Goal: Find specific page/section: Find specific page/section

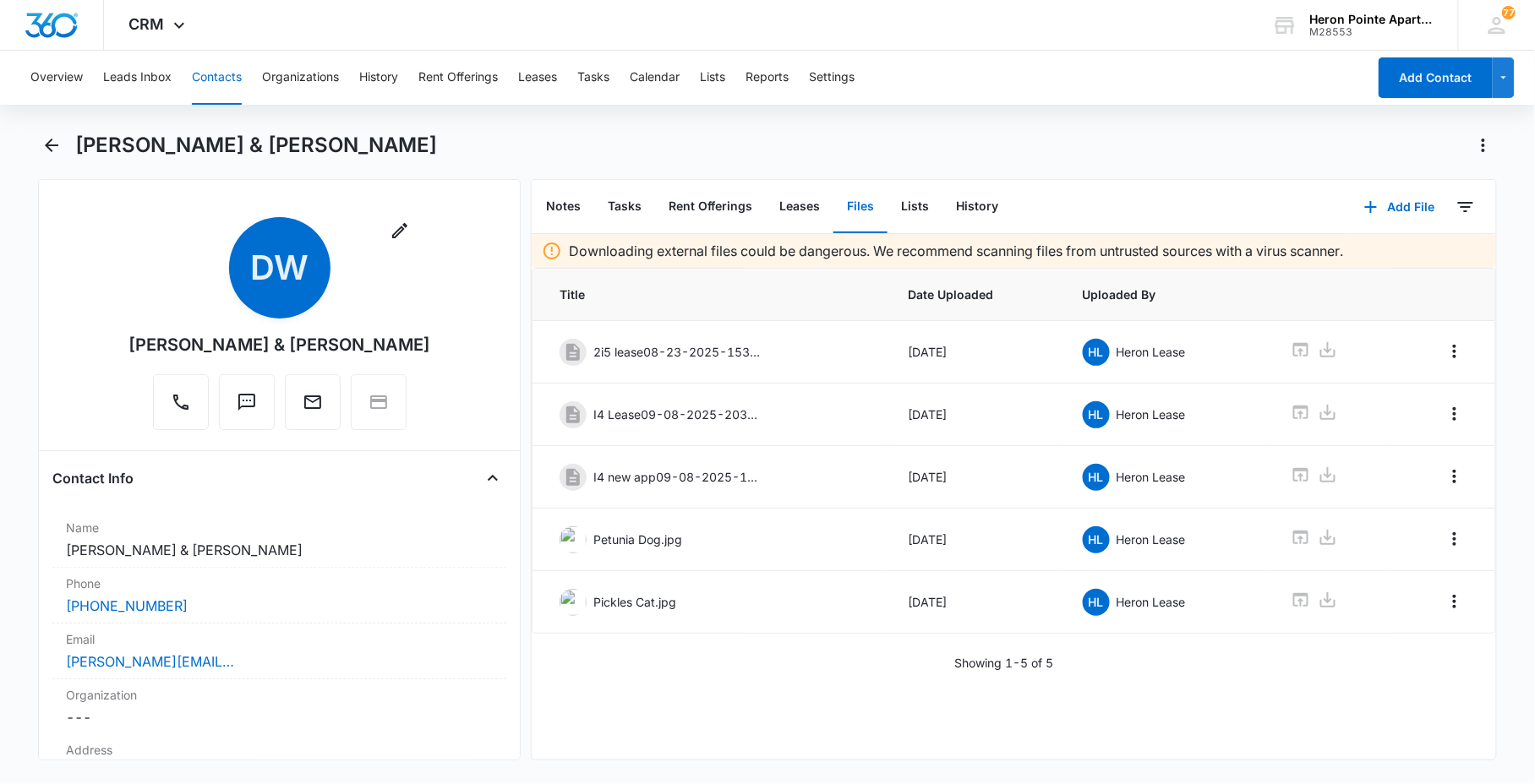
click at [206, 65] on button "Contacts" at bounding box center [217, 78] width 50 height 54
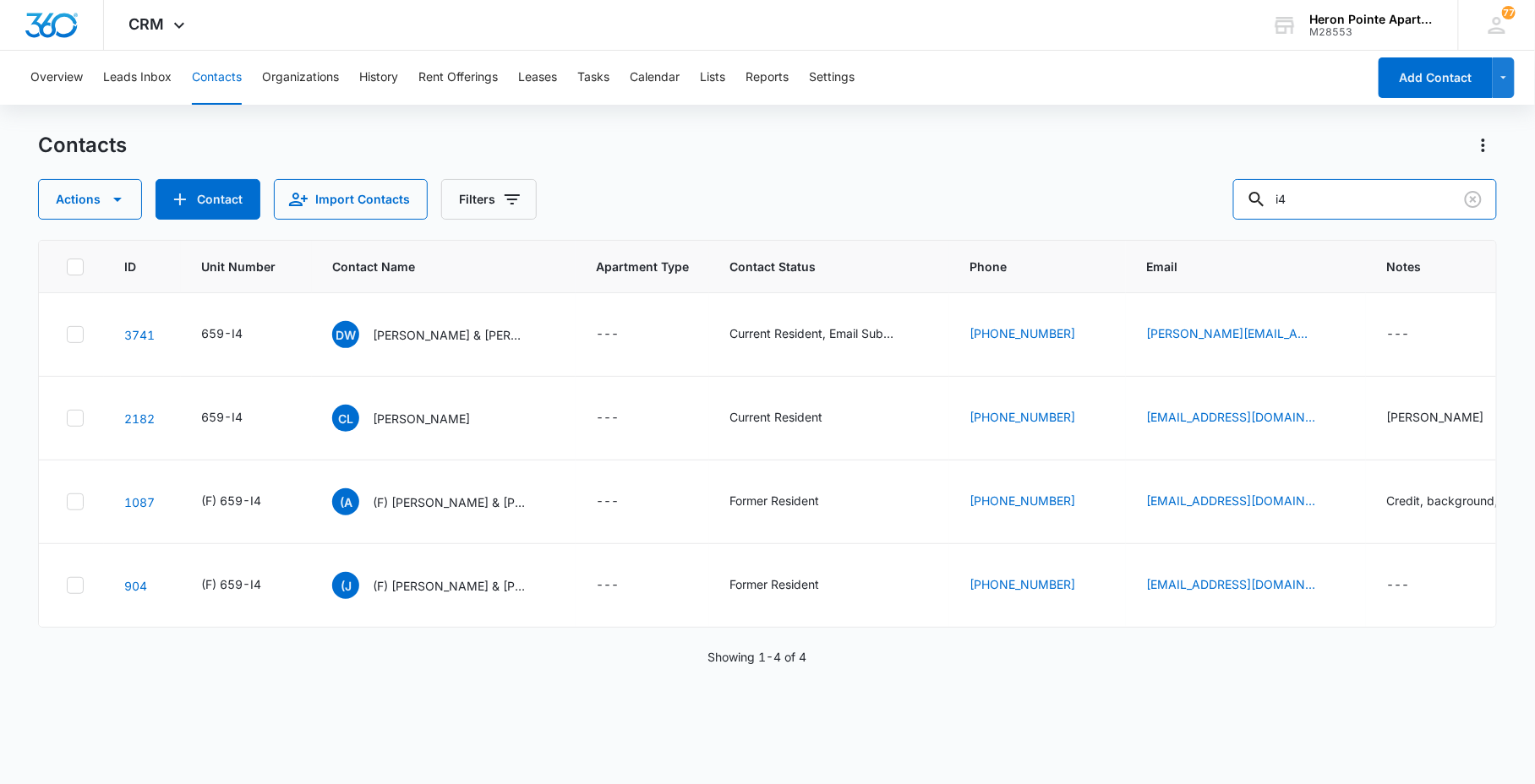
drag, startPoint x: 1358, startPoint y: 206, endPoint x: 1085, endPoint y: 191, distance: 273.4
click at [1117, 198] on div "Actions Contact Import Contacts Filters i4" at bounding box center [768, 198] width 1458 height 40
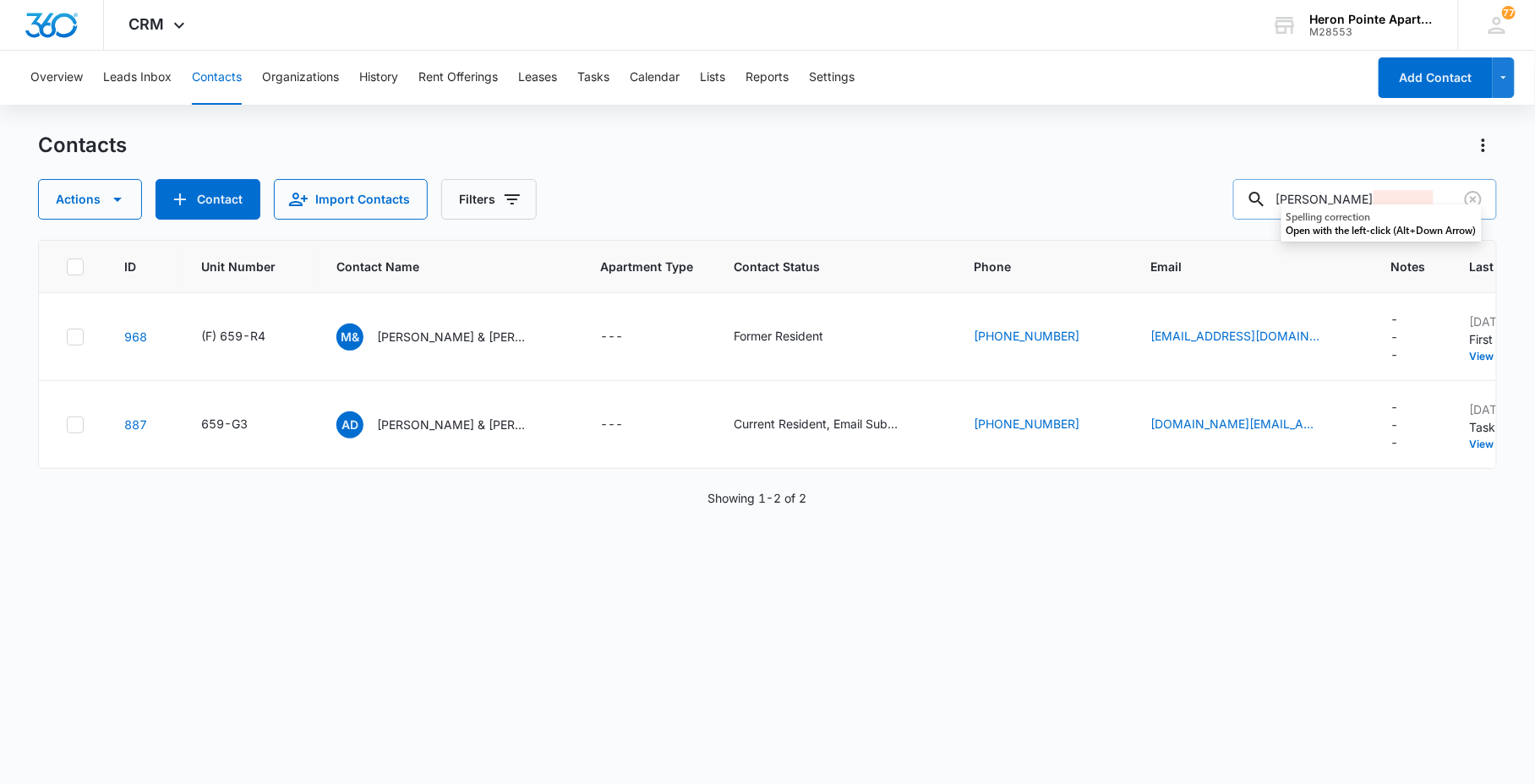
click at [1392, 192] on input "[PERSON_NAME]" at bounding box center [1365, 198] width 264 height 40
drag, startPoint x: 1364, startPoint y: 188, endPoint x: 1344, endPoint y: 198, distance: 22.4
click at [1344, 198] on input "[PERSON_NAME]" at bounding box center [1365, 198] width 264 height 40
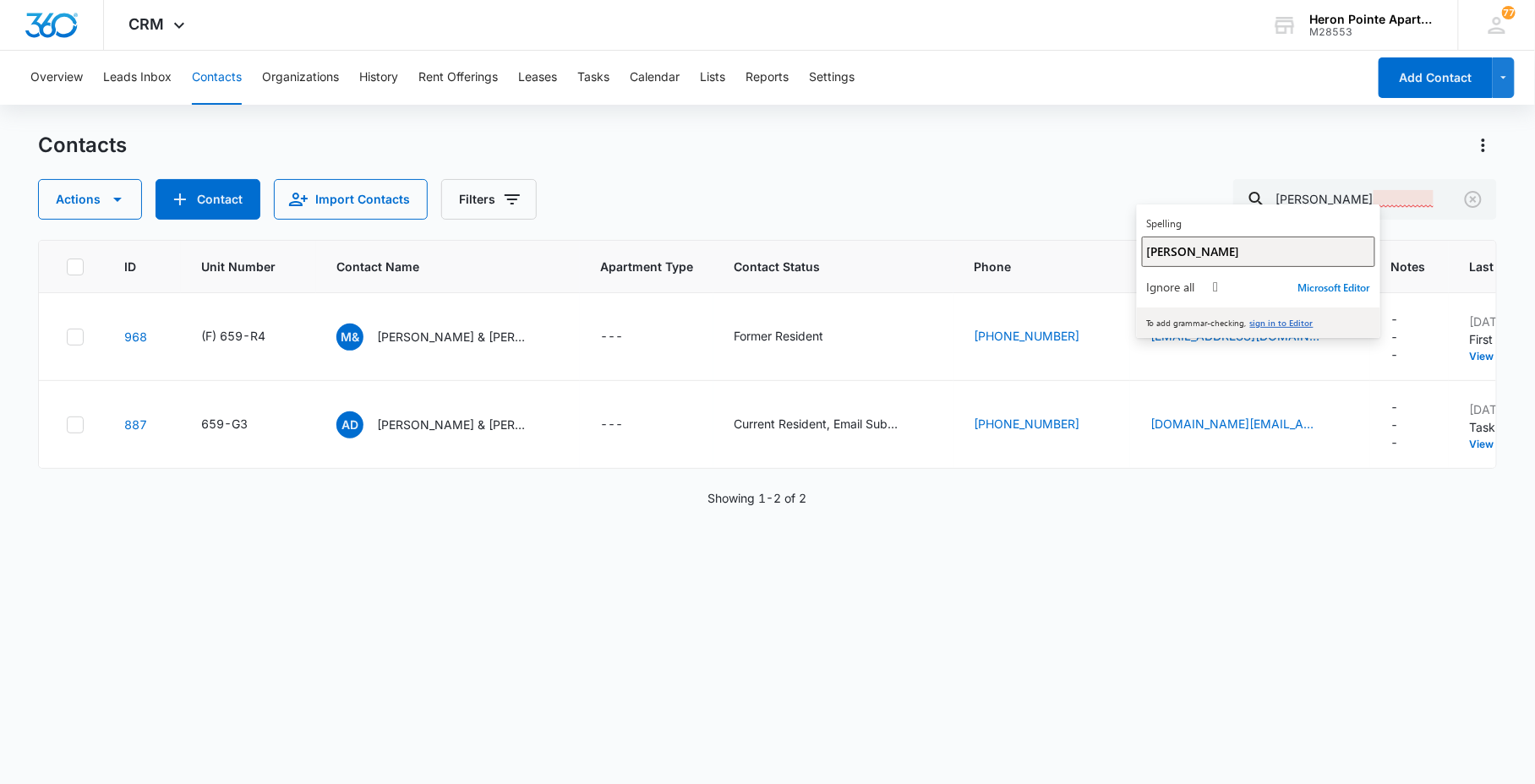
click at [1213, 254] on div "[PERSON_NAME]" at bounding box center [1258, 251] width 223 height 16
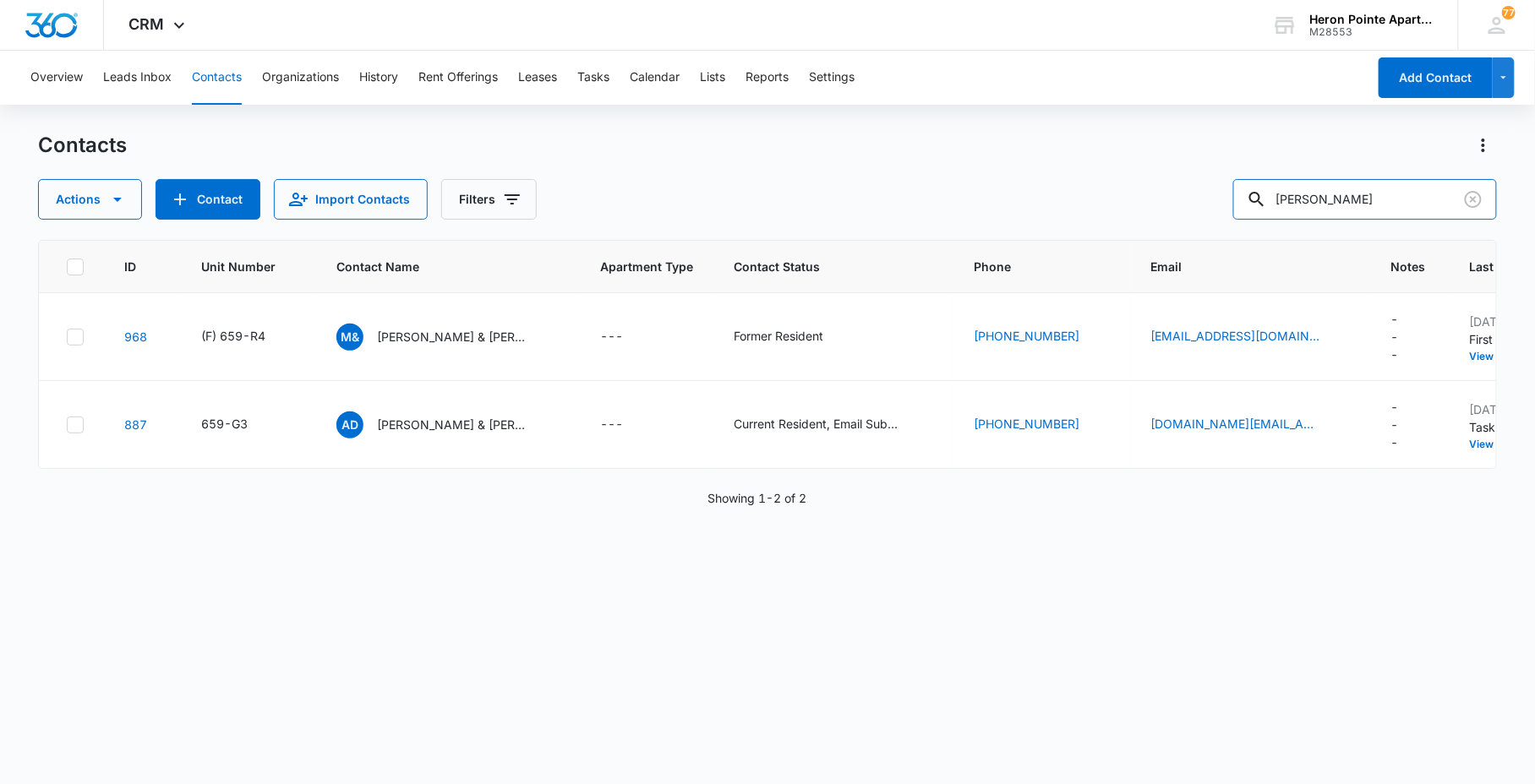
drag, startPoint x: 1392, startPoint y: 192, endPoint x: 969, endPoint y: 189, distance: 423.0
click at [1214, 188] on div "Actions Contact Import Contacts Filters [PERSON_NAME]" at bounding box center [768, 198] width 1458 height 40
drag, startPoint x: 1332, startPoint y: 203, endPoint x: 1131, endPoint y: 216, distance: 201.4
click at [1141, 221] on div "Contacts Actions Contact Import Contacts Filters l5 ID Unit Number Contact Name…" at bounding box center [768, 457] width 1458 height 651
type input "L5"
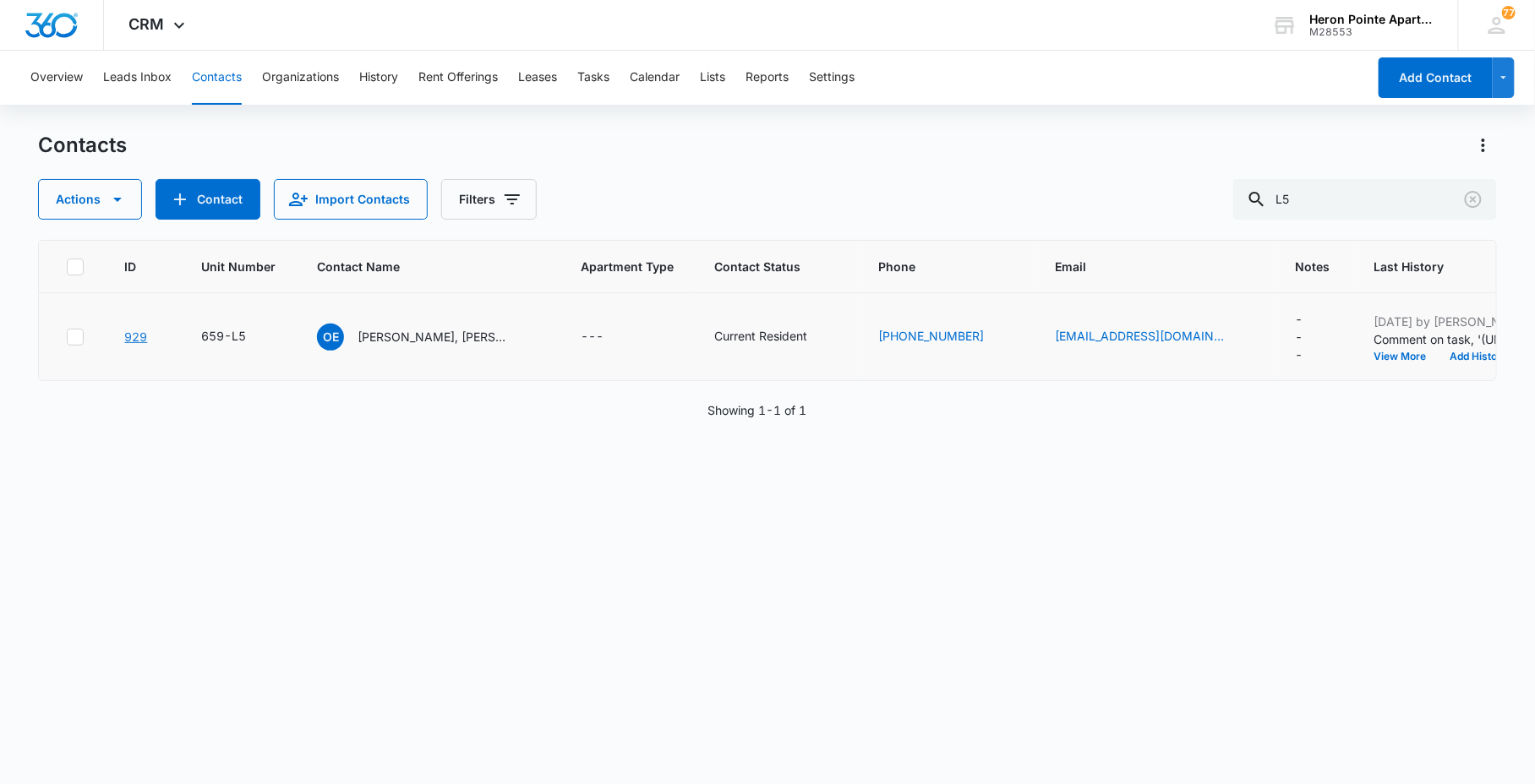
click at [129, 333] on link "929" at bounding box center [136, 337] width 23 height 14
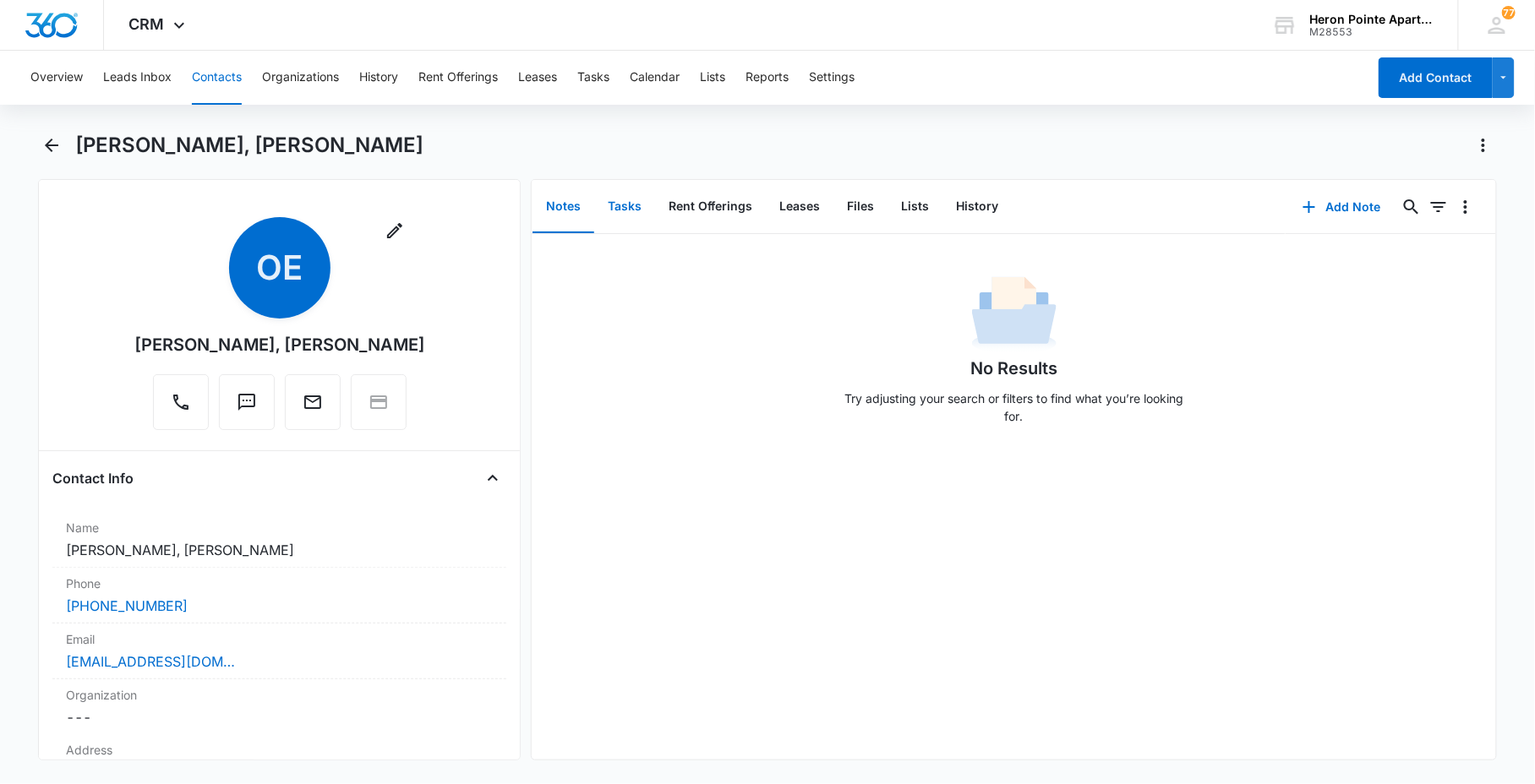
click at [620, 207] on button "Tasks" at bounding box center [624, 207] width 61 height 53
